Goal: Task Accomplishment & Management: Complete application form

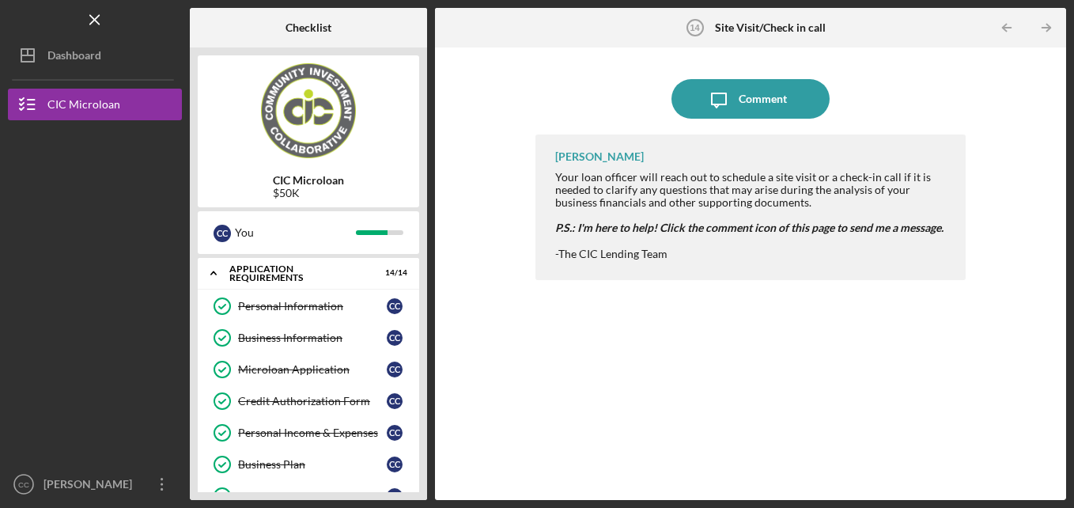
scroll to position [328, 0]
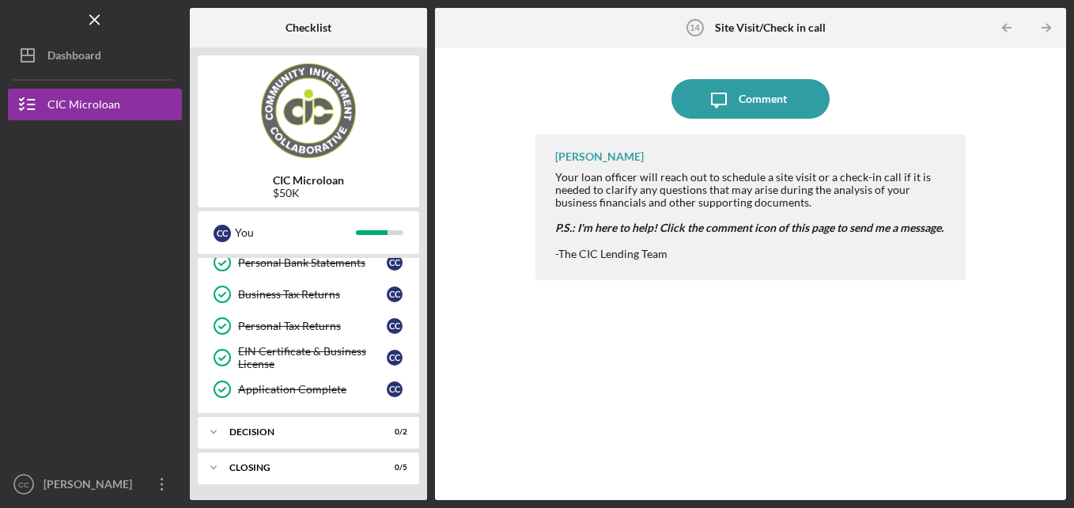
click at [421, 266] on div "CIC Microloan $50K C C You Icon/Expander APPLICATION REQUIREMENTS 14 / 14 Perso…" at bounding box center [308, 273] width 237 height 453
click at [346, 265] on div "Personal Bank Statements" at bounding box center [312, 262] width 149 height 13
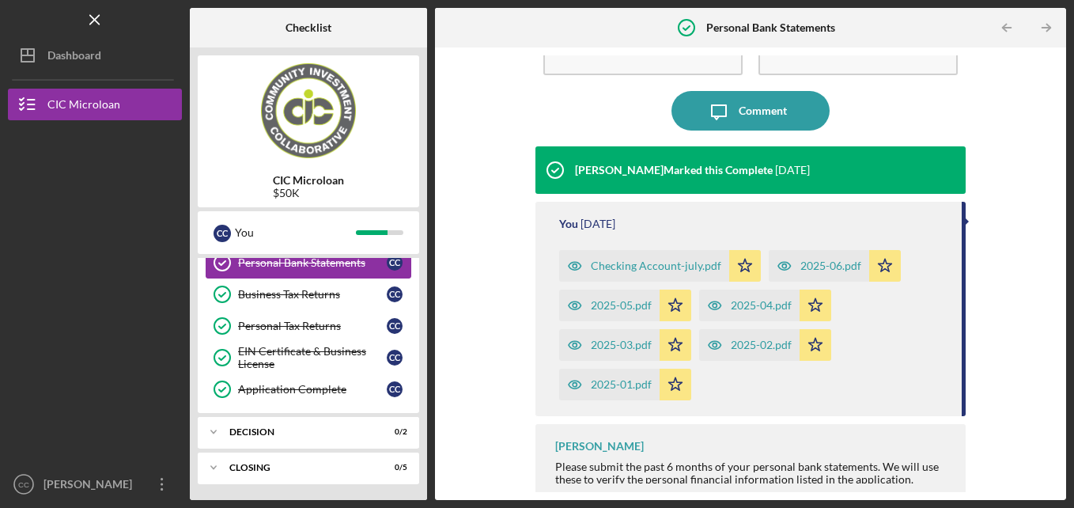
scroll to position [106, 0]
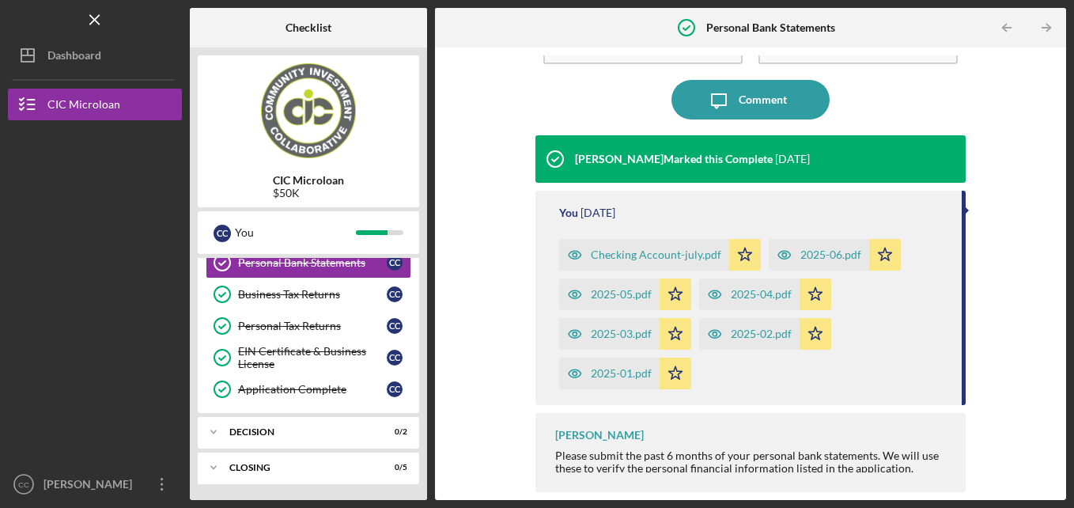
click at [421, 369] on div "CIC Microloan $50K C C You Icon/Expander APPLICATION REQUIREMENTS 14 / 14 Perso…" at bounding box center [308, 273] width 237 height 453
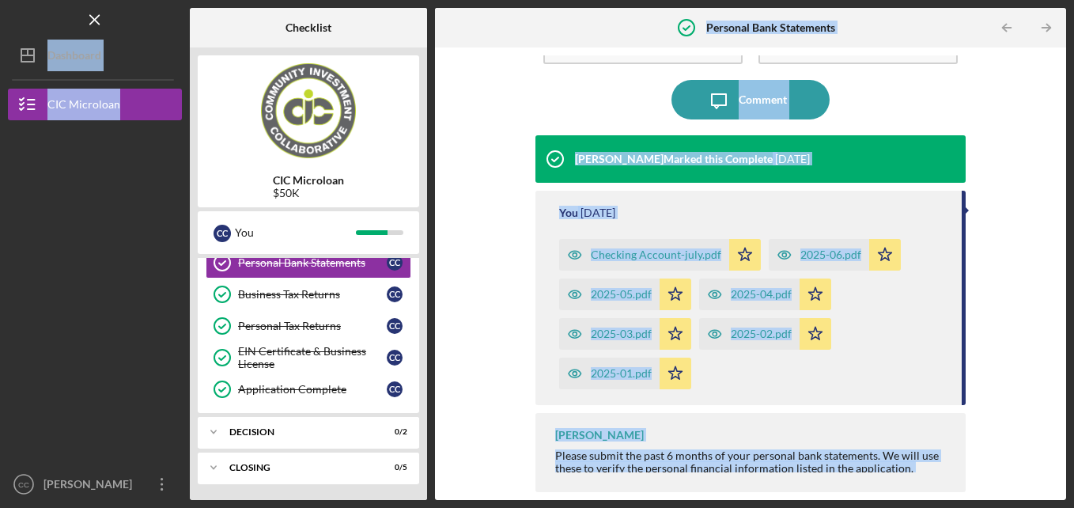
drag, startPoint x: 421, startPoint y: 369, endPoint x: 148, endPoint y: 203, distance: 319.5
click at [148, 203] on div "Icon/Menu Personal Bank Statements Personal Bank Statements Checklist CIC Micro…" at bounding box center [537, 250] width 1059 height 500
drag, startPoint x: 148, startPoint y: 203, endPoint x: 111, endPoint y: 210, distance: 37.9
click at [111, 210] on div at bounding box center [95, 207] width 174 height 174
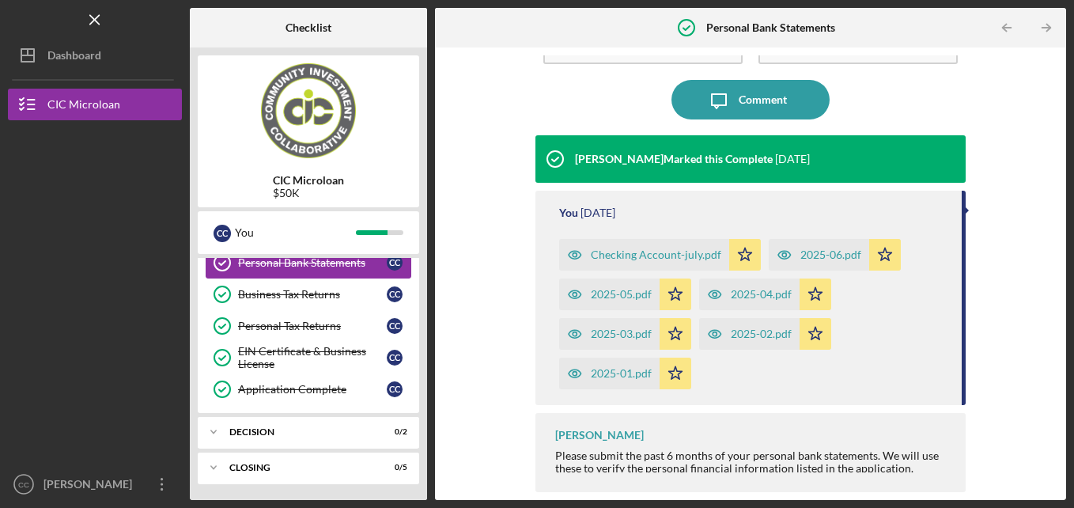
click at [309, 271] on link "Personal Bank Statements Personal Bank Statements C C" at bounding box center [309, 263] width 206 height 32
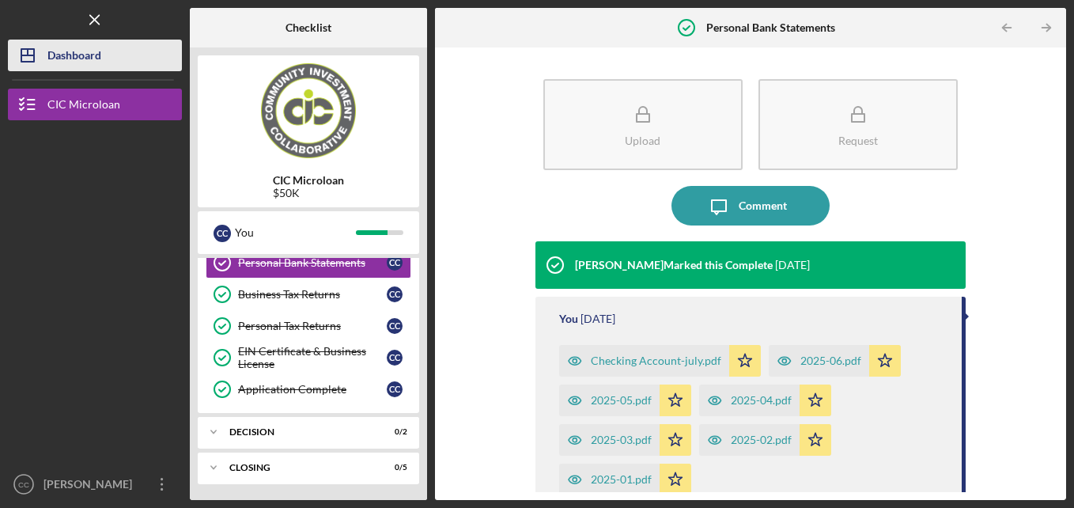
click at [78, 66] on div "Dashboard" at bounding box center [74, 58] width 54 height 36
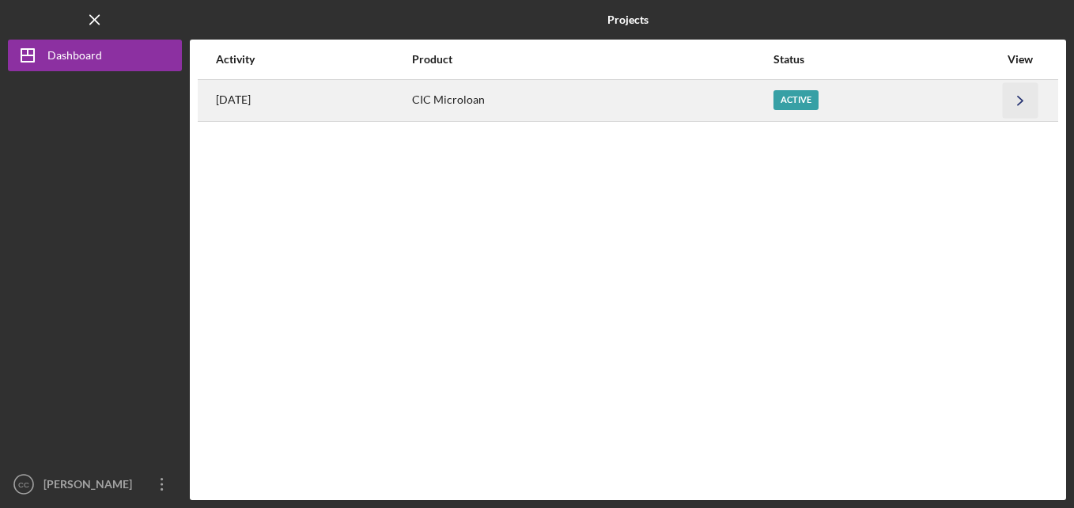
click at [1027, 100] on icon "Icon/Navigate" at bounding box center [1021, 100] width 36 height 36
